Goal: Task Accomplishment & Management: Manage account settings

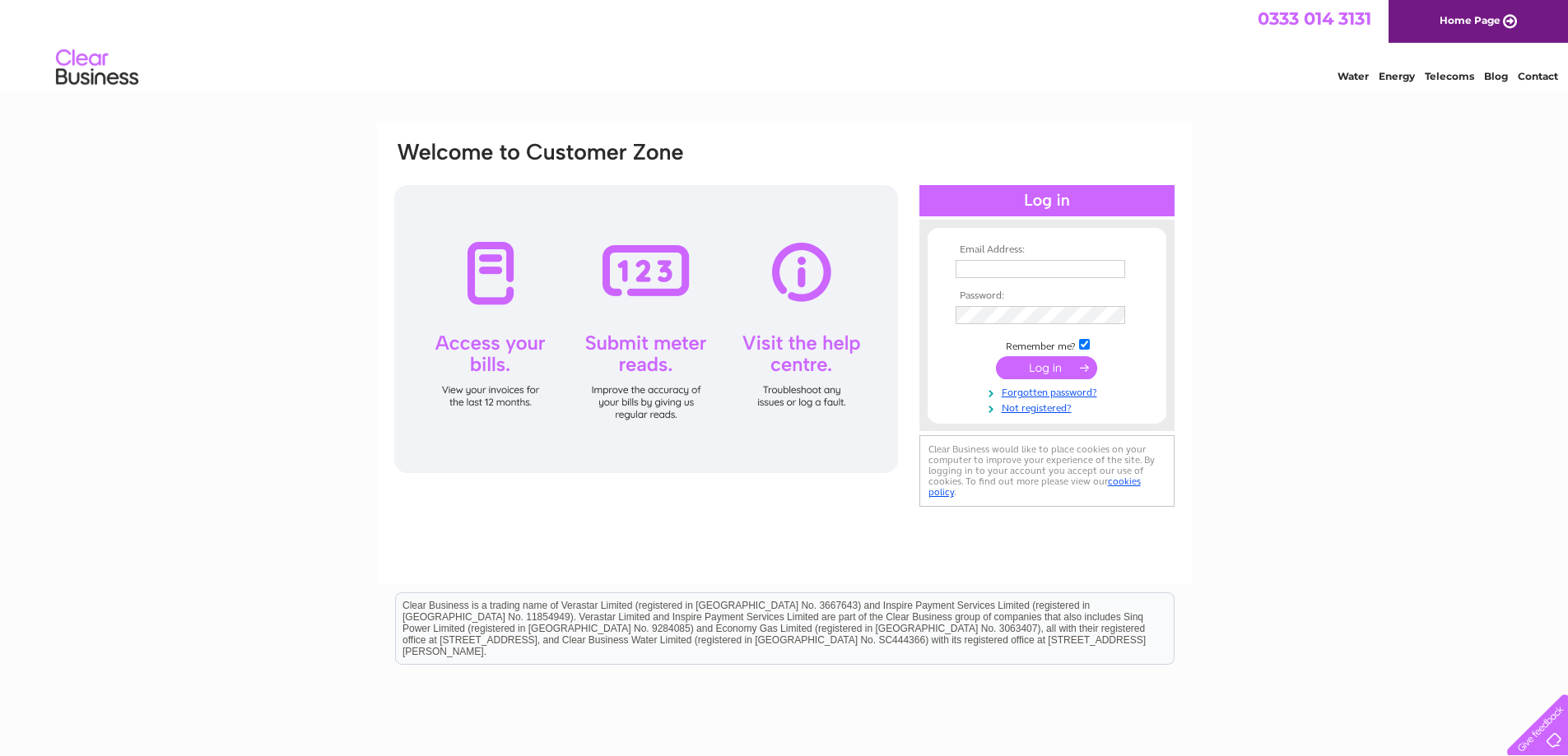
type input "[EMAIL_ADDRESS][DOMAIN_NAME]"
click at [1037, 369] on input "submit" at bounding box center [1047, 367] width 101 height 23
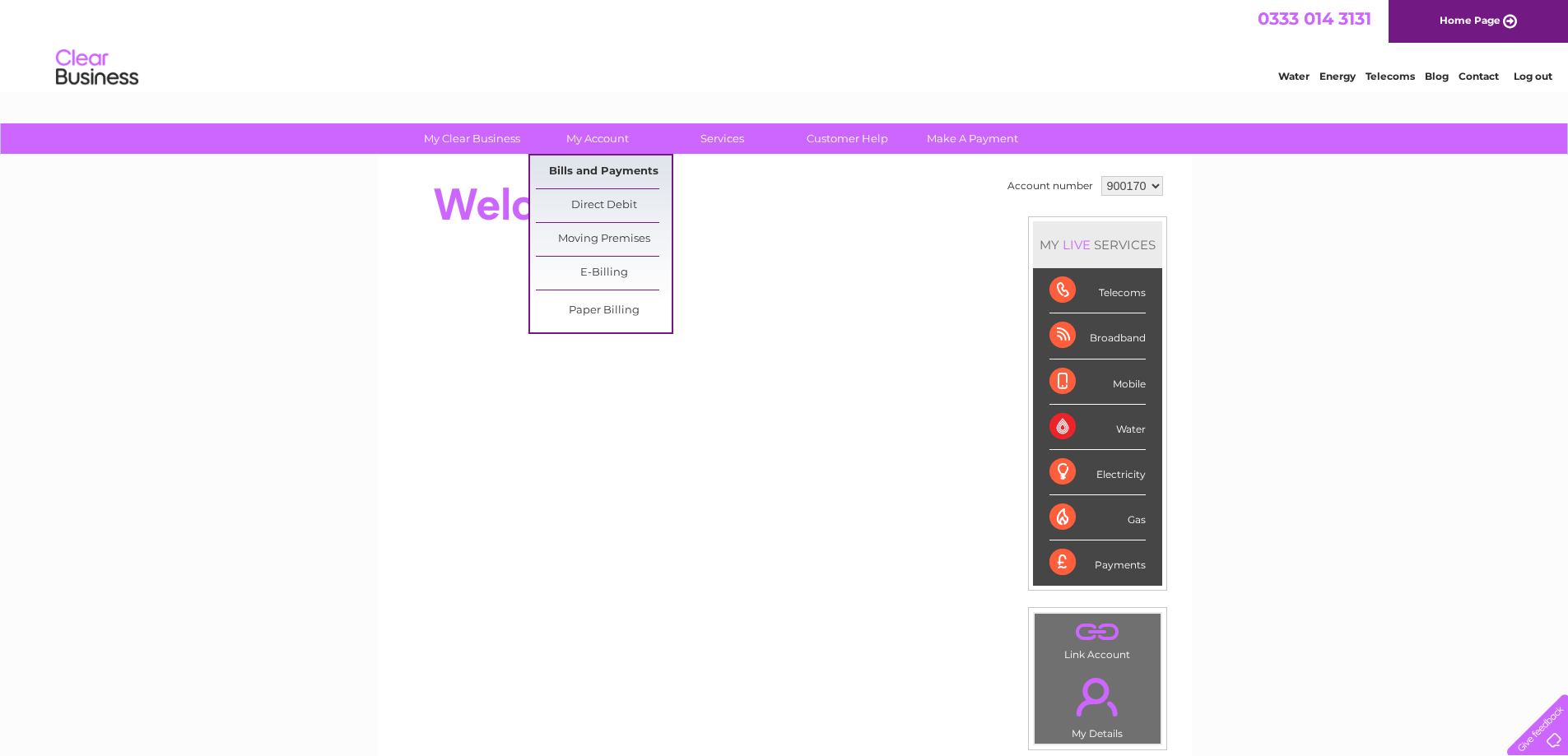
click at [599, 175] on link "Bills and Payments" at bounding box center [603, 172] width 136 height 33
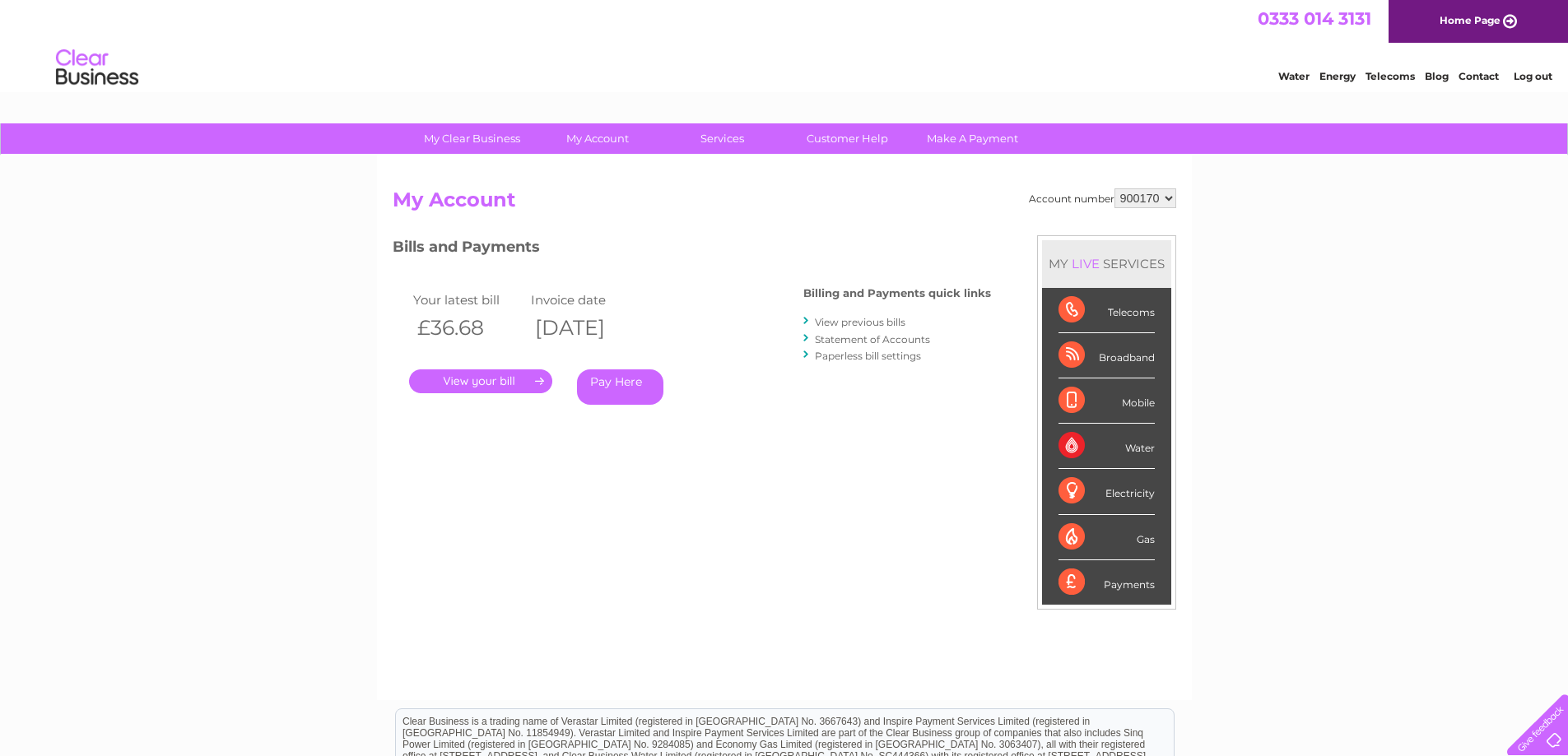
click at [1132, 204] on select "900170 984791 985015 985016 985017 987283 990367" at bounding box center [1145, 198] width 62 height 20
select select "990367"
click at [1114, 189] on select "900170 984791 985015 985016 985017 987283 990367" at bounding box center [1145, 198] width 62 height 20
click at [454, 384] on link "." at bounding box center [481, 381] width 143 height 24
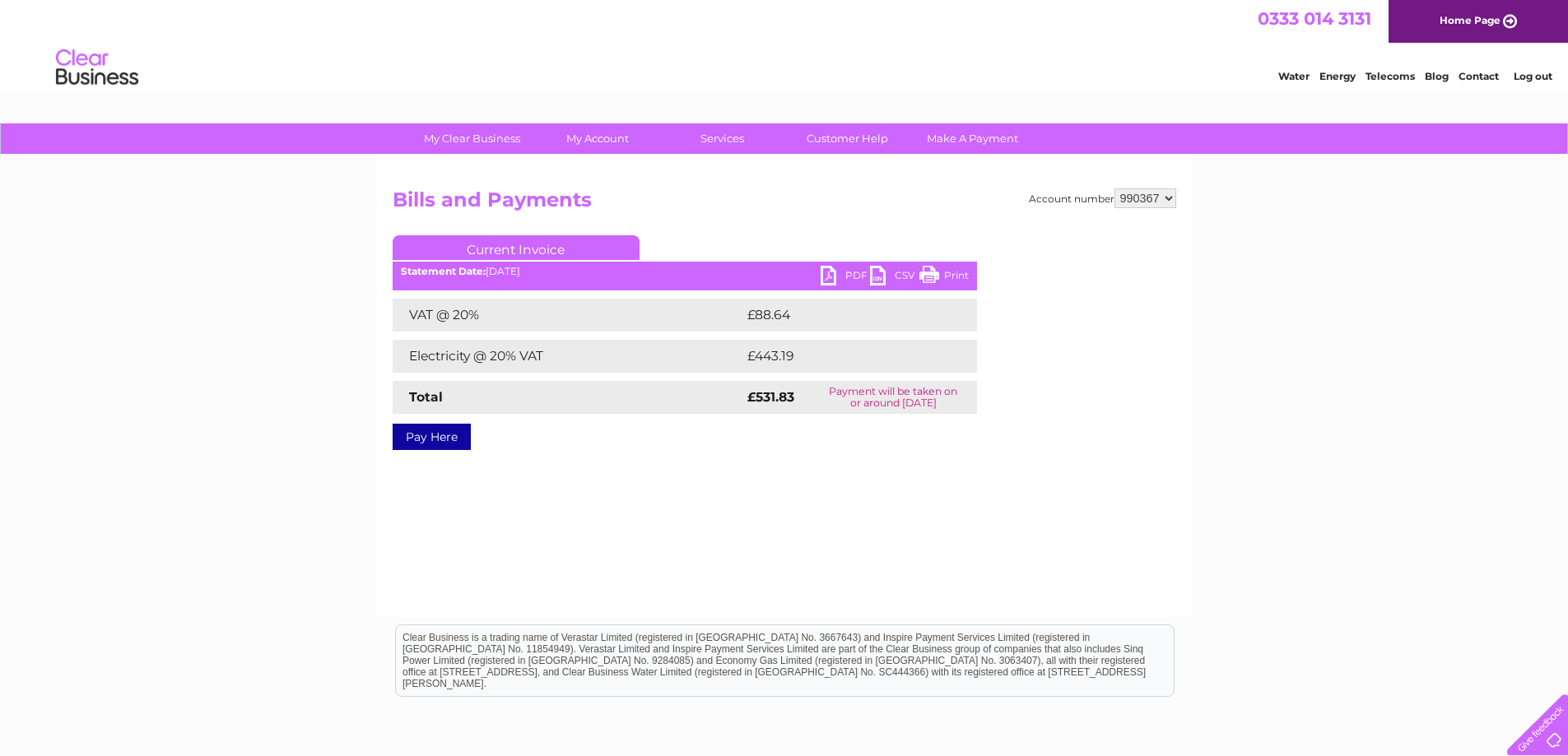
click at [843, 274] on link "PDF" at bounding box center [845, 277] width 49 height 24
